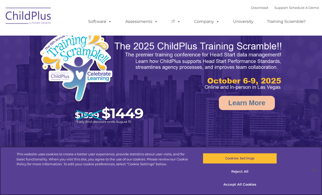
select select "MEDIUM"
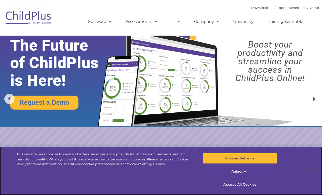
click at [244, 173] on button "Reject All" at bounding box center [240, 171] width 74 height 11
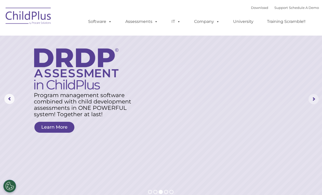
click at [317, 98] on rs-arrow at bounding box center [313, 99] width 10 height 10
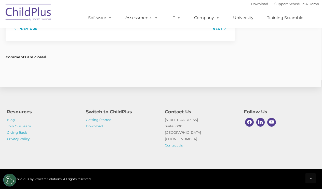
scroll to position [710, 1]
click at [100, 126] on link "Download" at bounding box center [94, 126] width 17 height 4
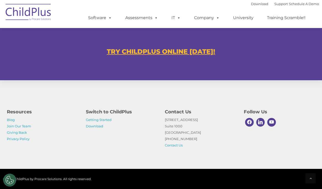
scroll to position [312, 0]
click at [92, 127] on link "Download" at bounding box center [94, 126] width 17 height 4
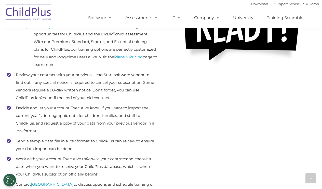
scroll to position [195, 0]
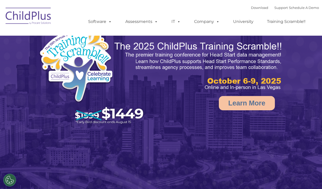
select select "MEDIUM"
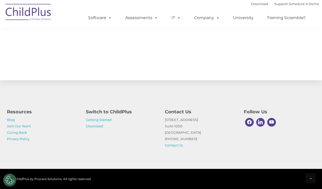
scroll to position [574, 0]
click at [89, 127] on link "Download" at bounding box center [94, 126] width 17 height 4
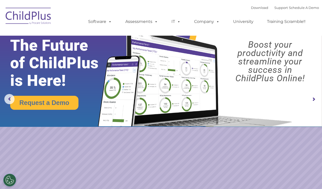
scroll to position [0, 0]
click at [314, 100] on rs-arrow at bounding box center [313, 99] width 10 height 10
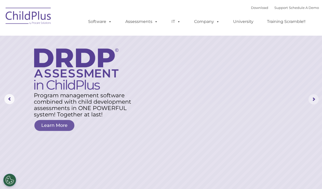
click at [314, 100] on rs-arrow at bounding box center [313, 99] width 10 height 10
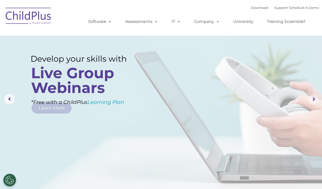
click at [315, 101] on rs-arrow at bounding box center [313, 99] width 10 height 10
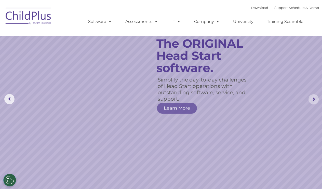
click at [316, 101] on rs-arrow at bounding box center [313, 99] width 10 height 10
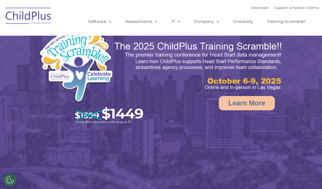
select select "MEDIUM"
